Goal: Register for event/course

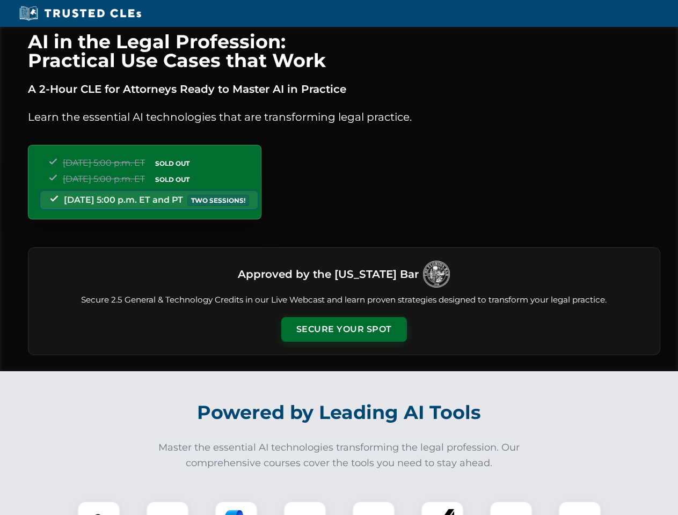
click at [343, 329] on button "Secure Your Spot" at bounding box center [344, 329] width 126 height 25
click at [99, 508] on img at bounding box center [98, 522] width 31 height 31
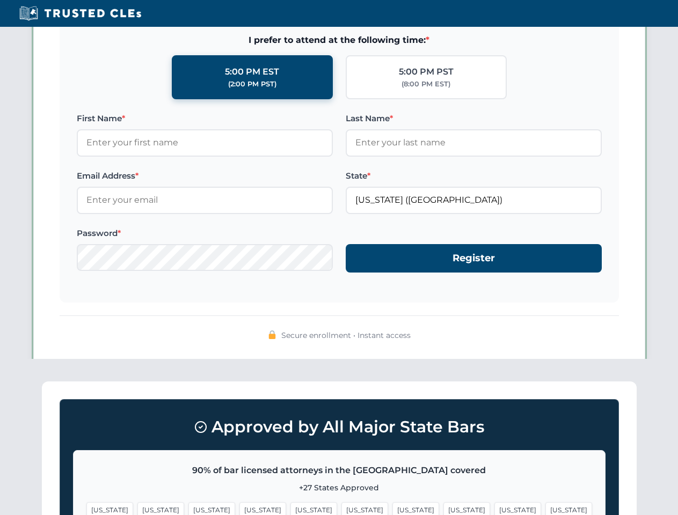
click at [392, 508] on span "[US_STATE]" at bounding box center [415, 510] width 47 height 16
click at [494, 508] on span "[US_STATE]" at bounding box center [517, 510] width 47 height 16
